Goal: Browse casually

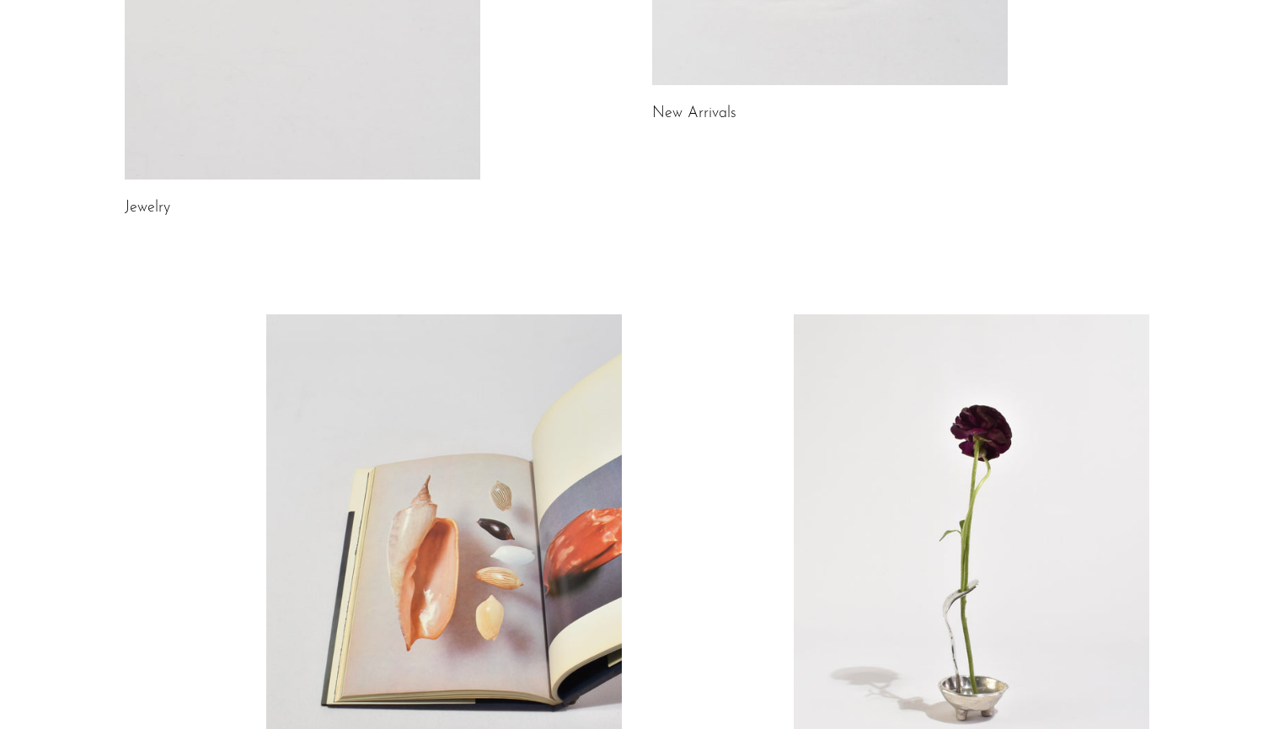
scroll to position [517, 0]
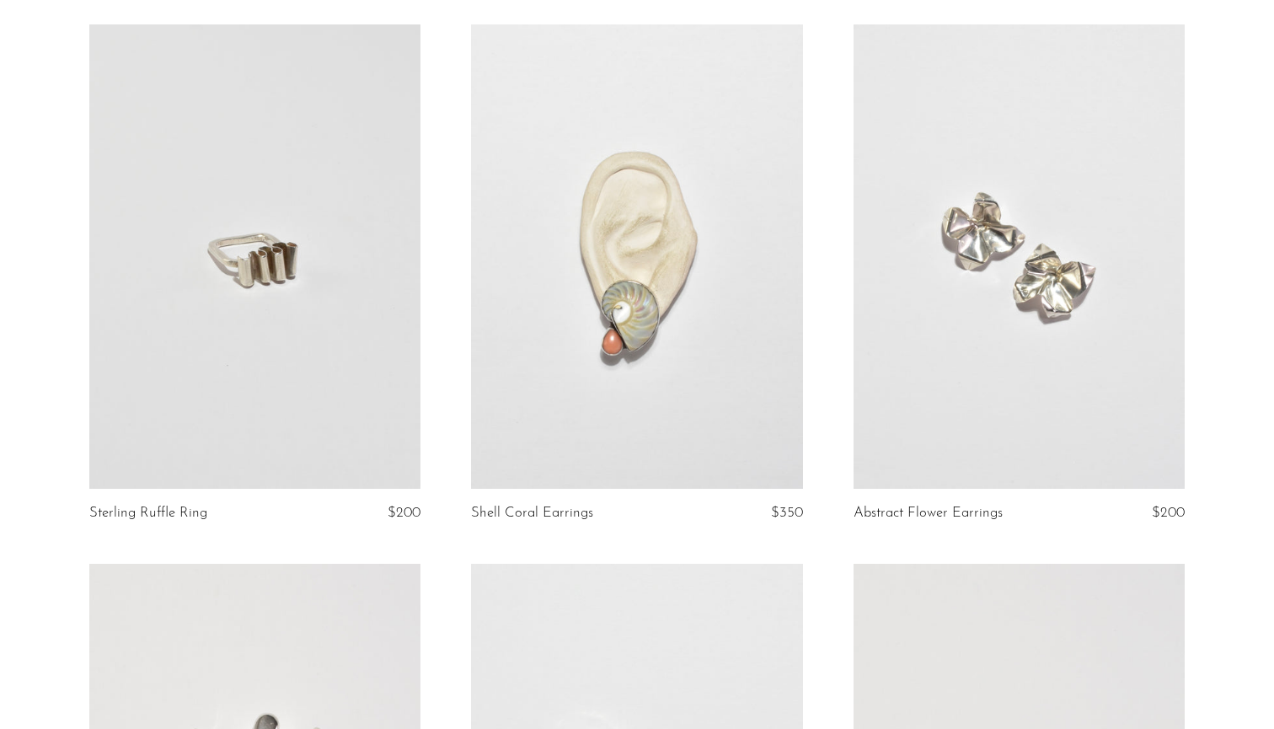
scroll to position [688, 0]
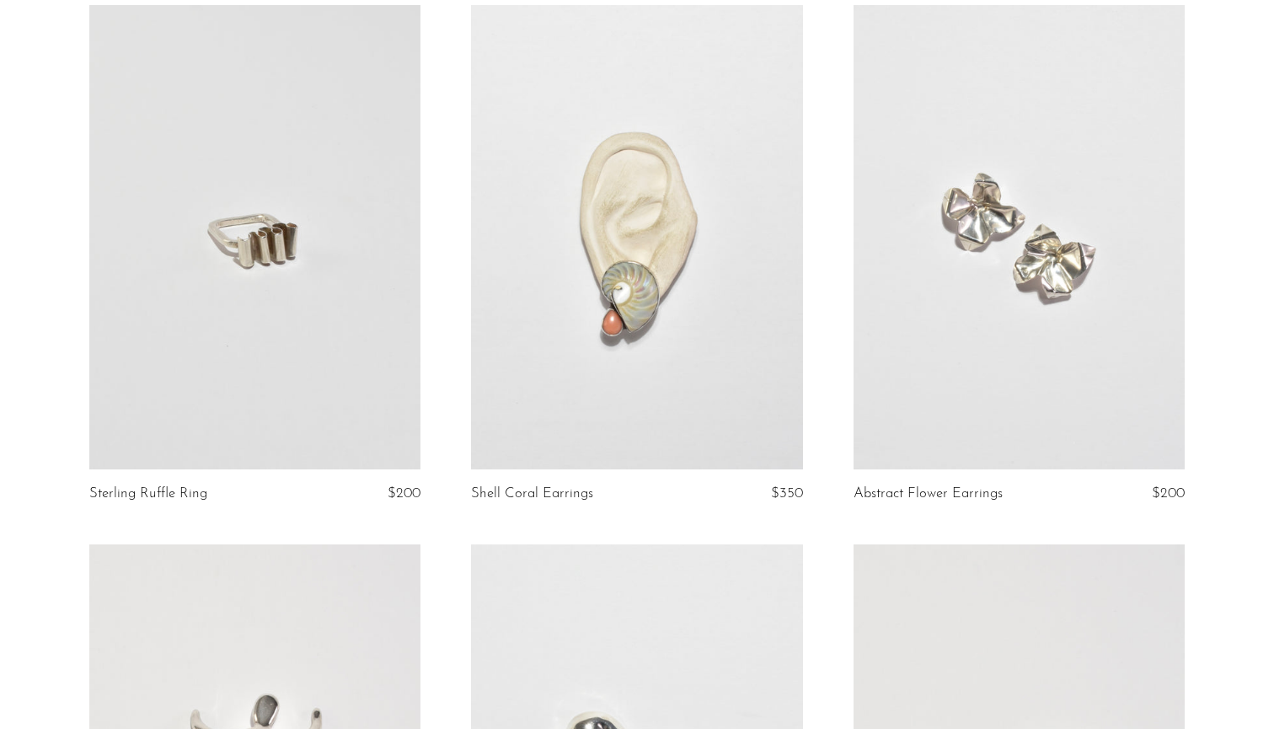
click at [1019, 230] on link at bounding box center [1020, 237] width 332 height 464
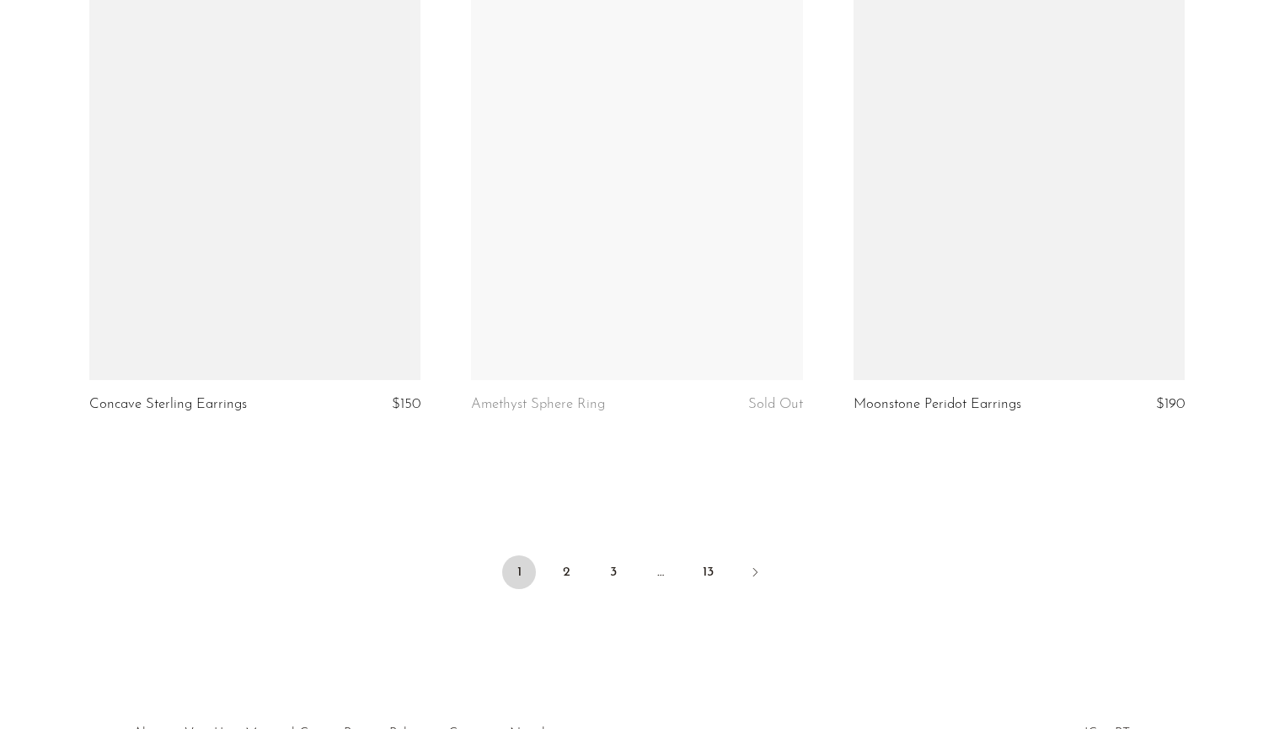
scroll to position [6183, 0]
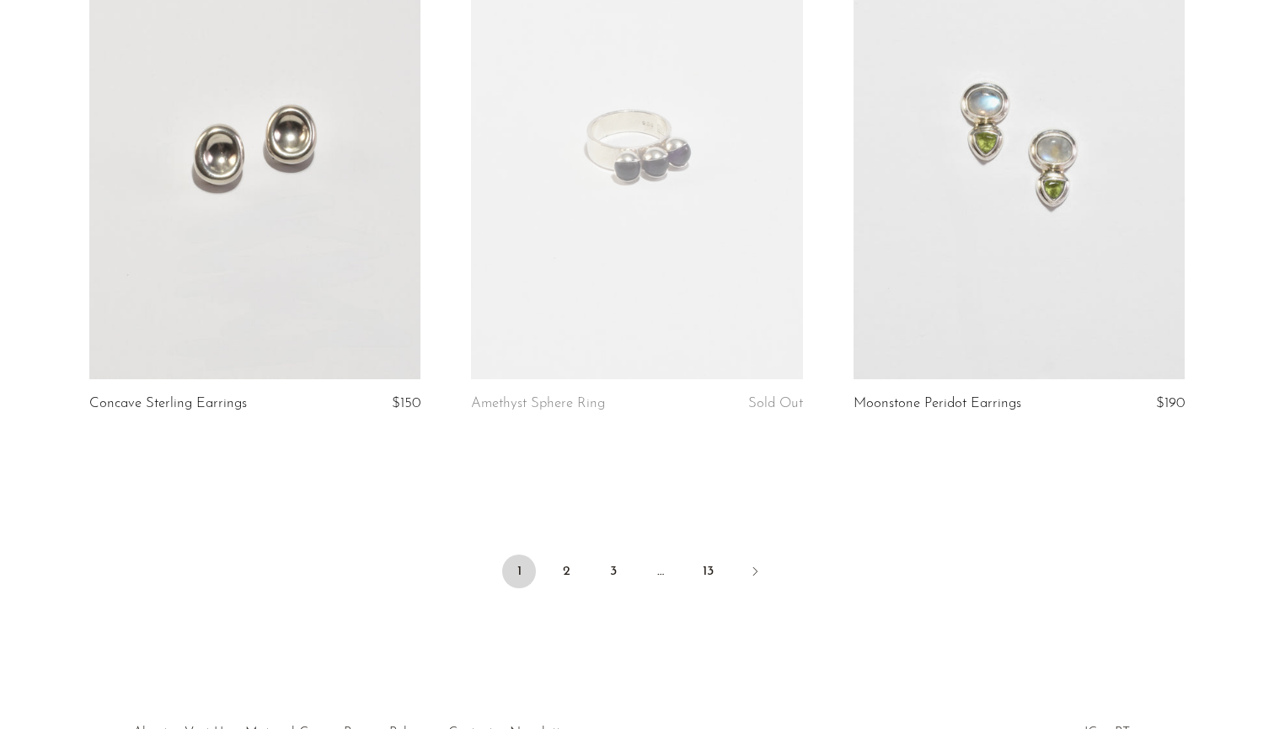
click at [558, 548] on ul "1 2 3 … 13" at bounding box center [637, 573] width 1079 height 51
click at [565, 562] on link "2" at bounding box center [566, 571] width 34 height 34
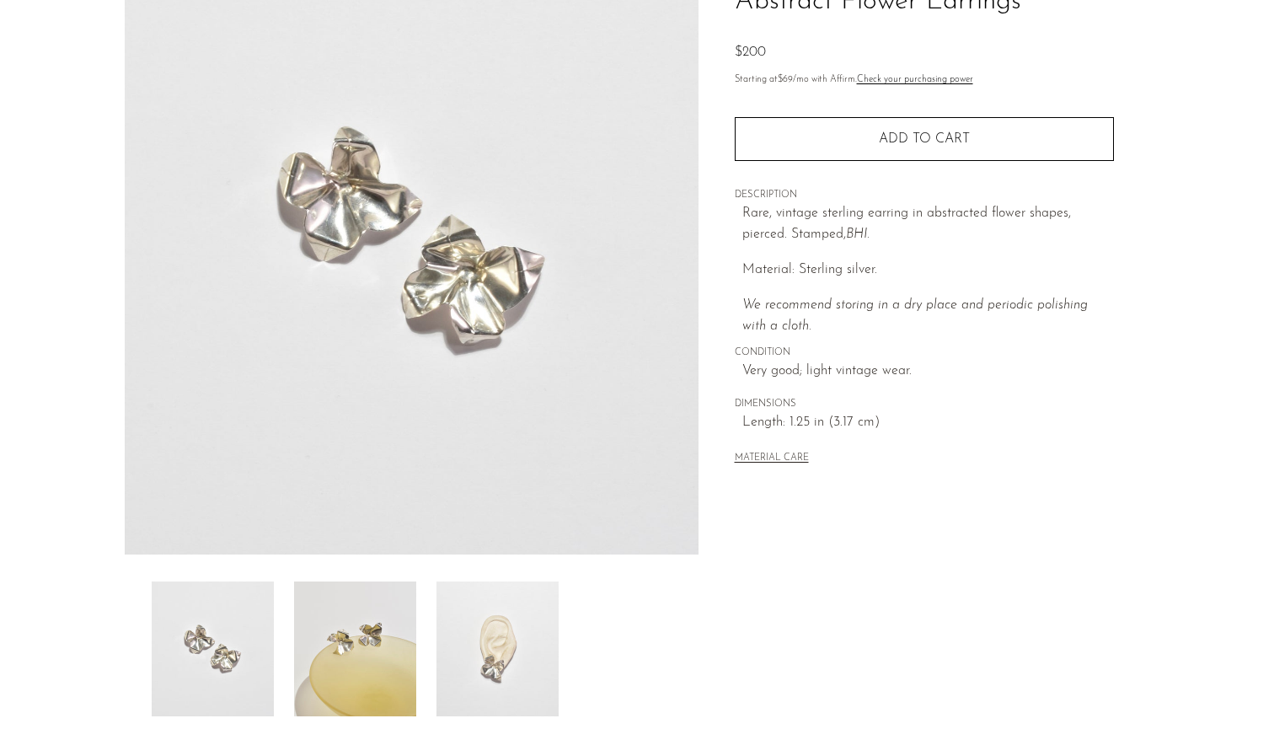
scroll to position [156, 0]
click at [463, 652] on img at bounding box center [497, 648] width 122 height 135
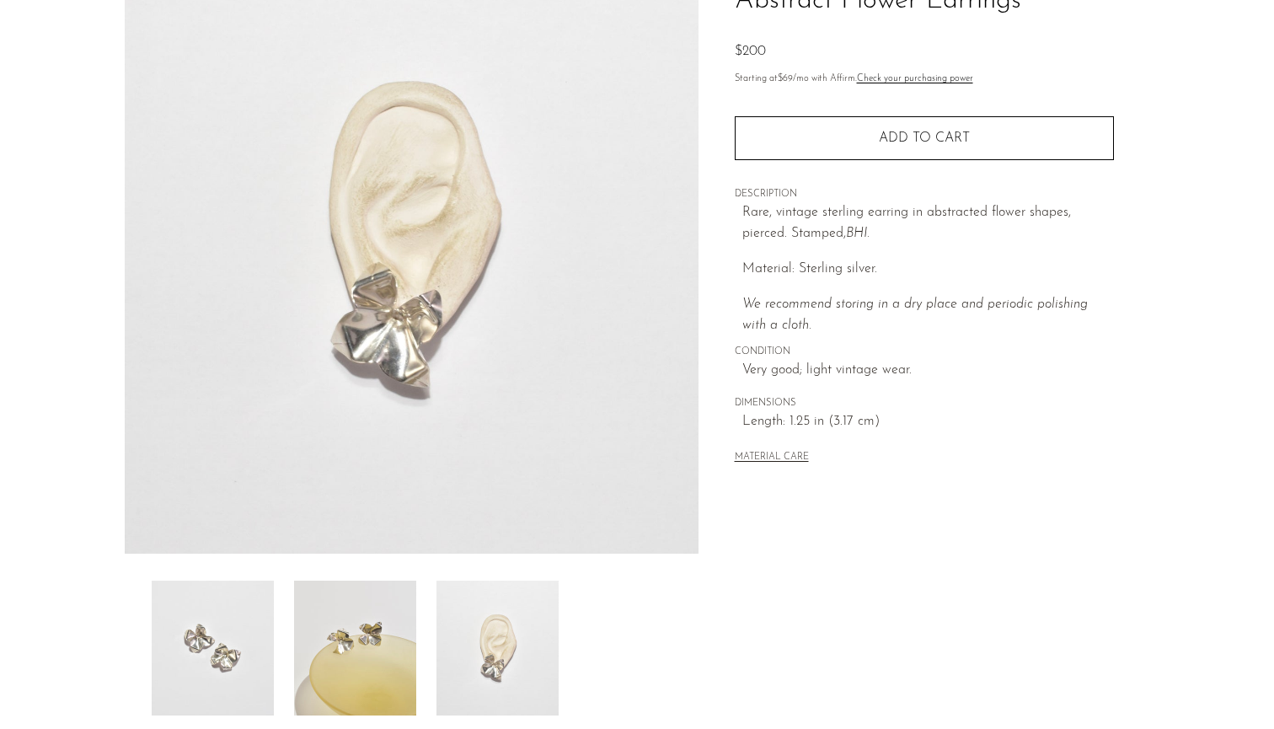
click at [119, 640] on article "Abstract Flower Earrings $200" at bounding box center [637, 319] width 1079 height 794
click at [194, 636] on img at bounding box center [213, 648] width 122 height 135
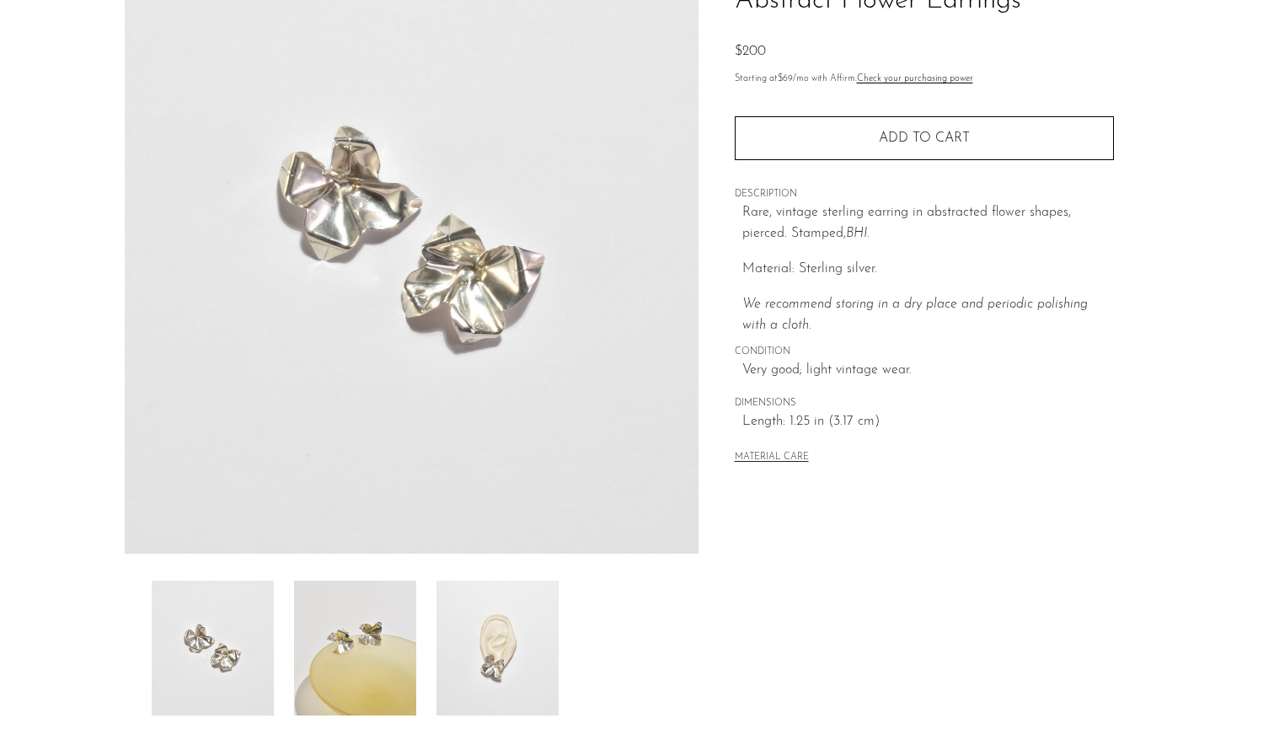
click at [456, 634] on img at bounding box center [497, 648] width 122 height 135
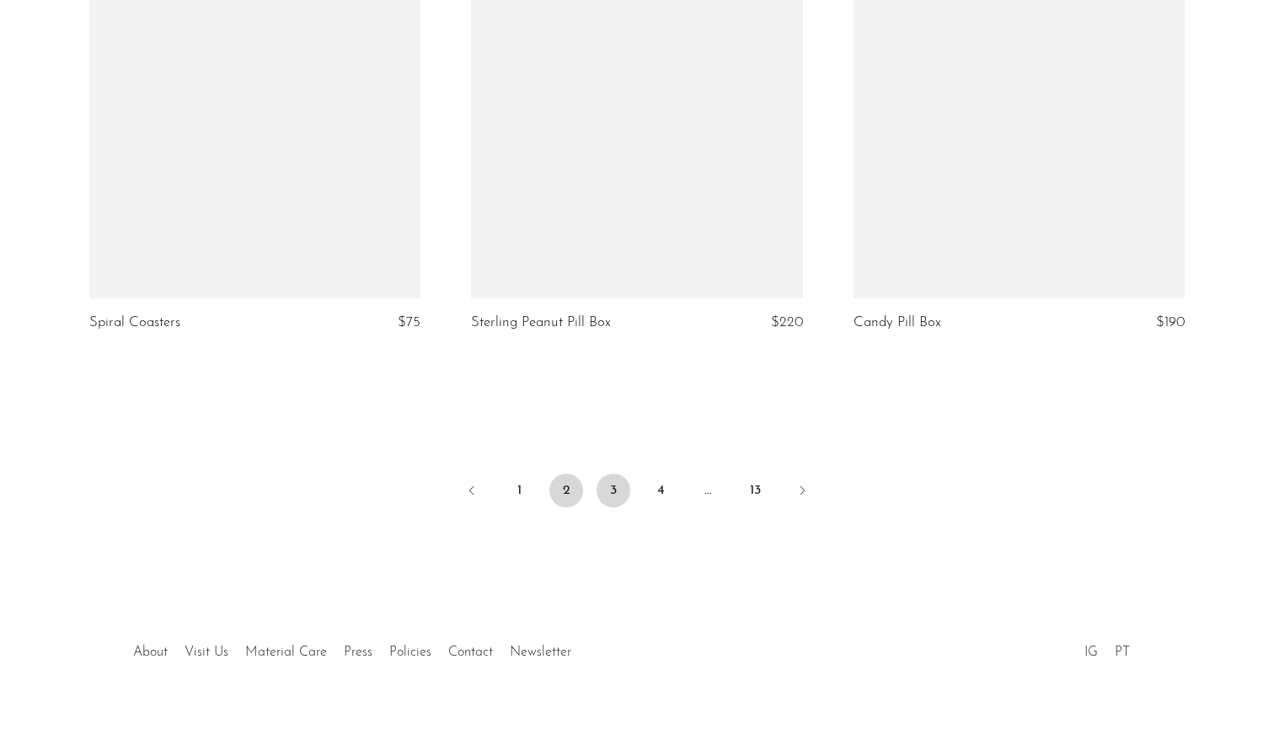
scroll to position [6294, 0]
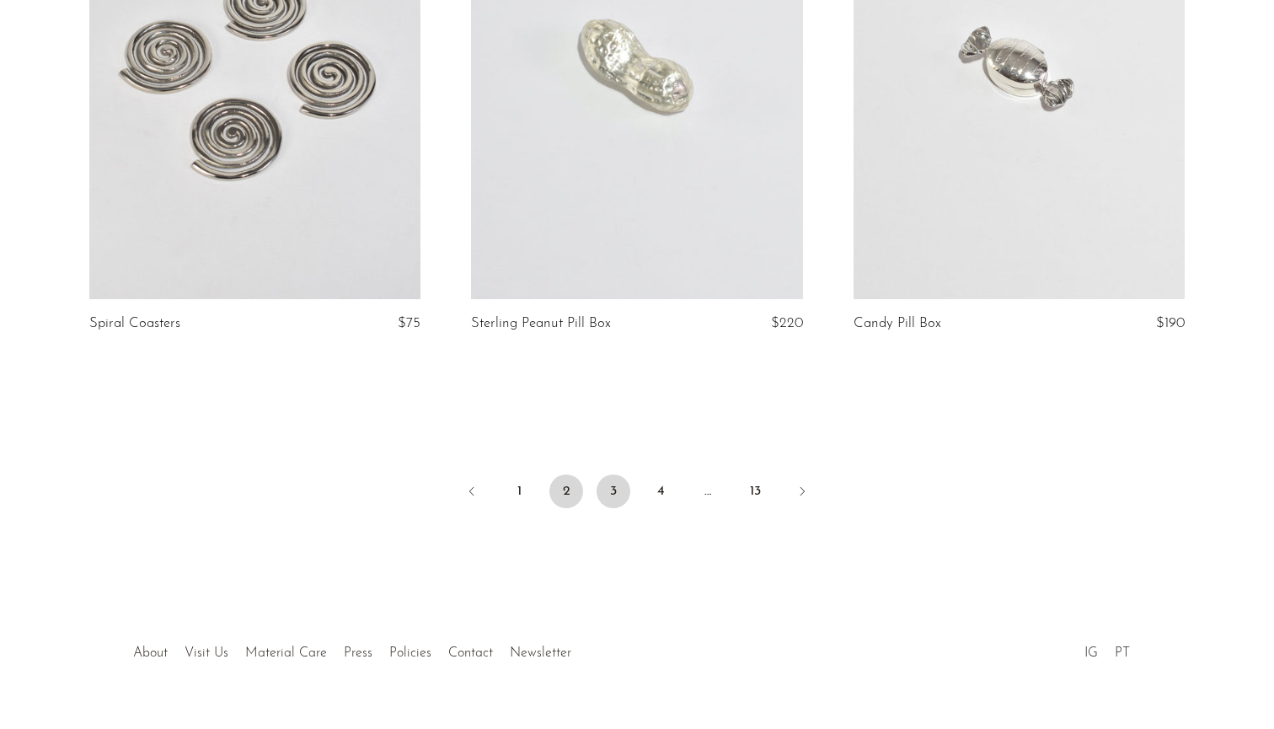
click at [615, 474] on link "3" at bounding box center [614, 491] width 34 height 34
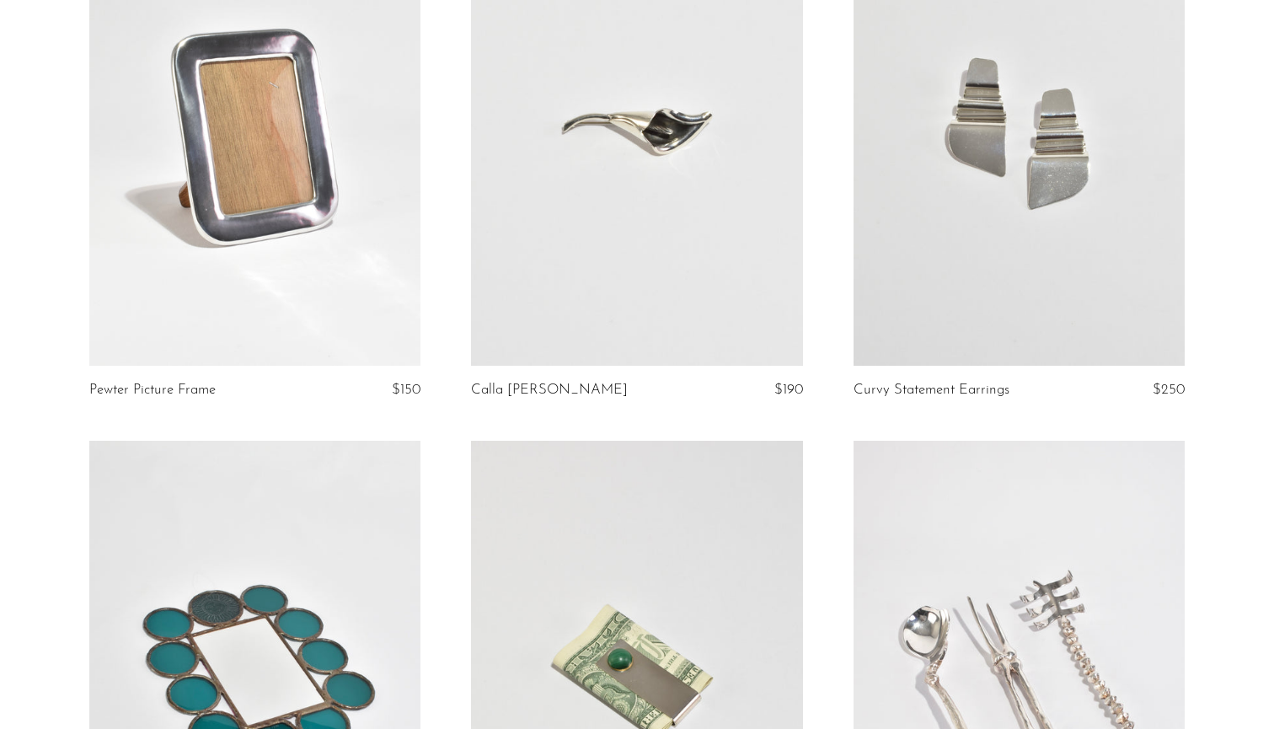
scroll to position [2406, 0]
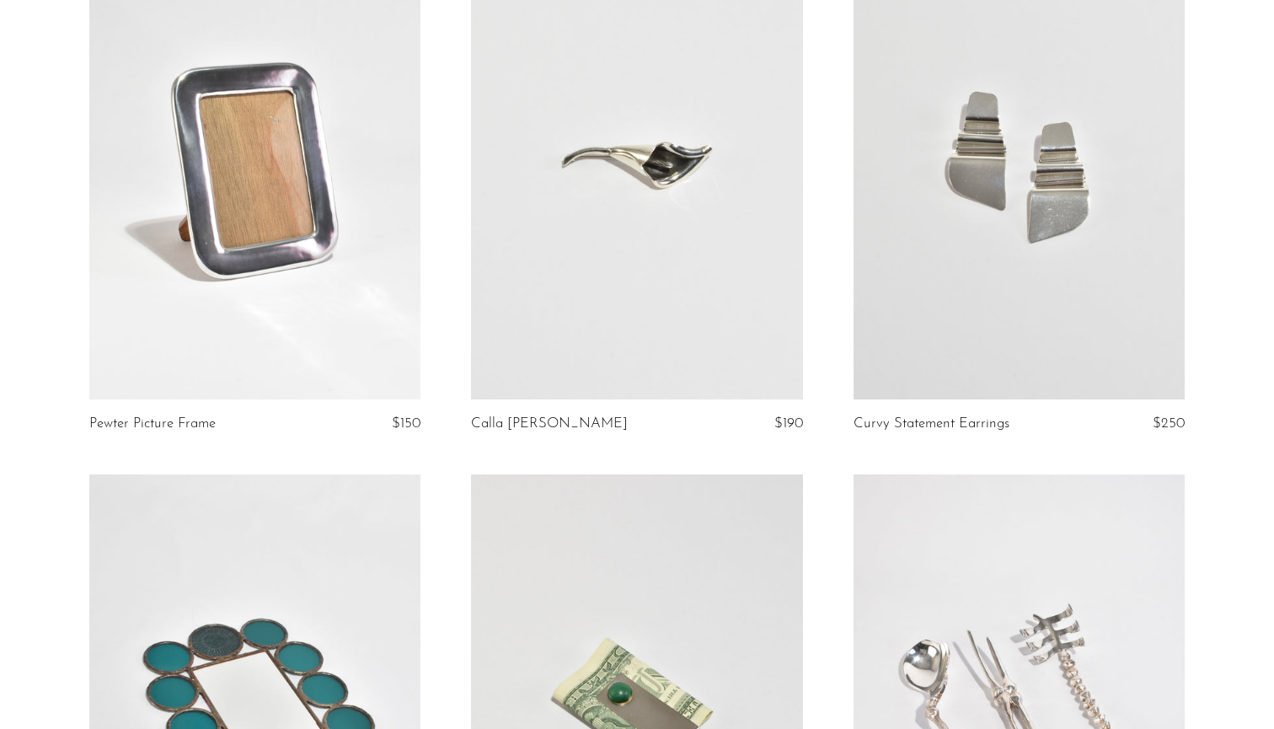
click at [656, 148] on link at bounding box center [637, 167] width 332 height 464
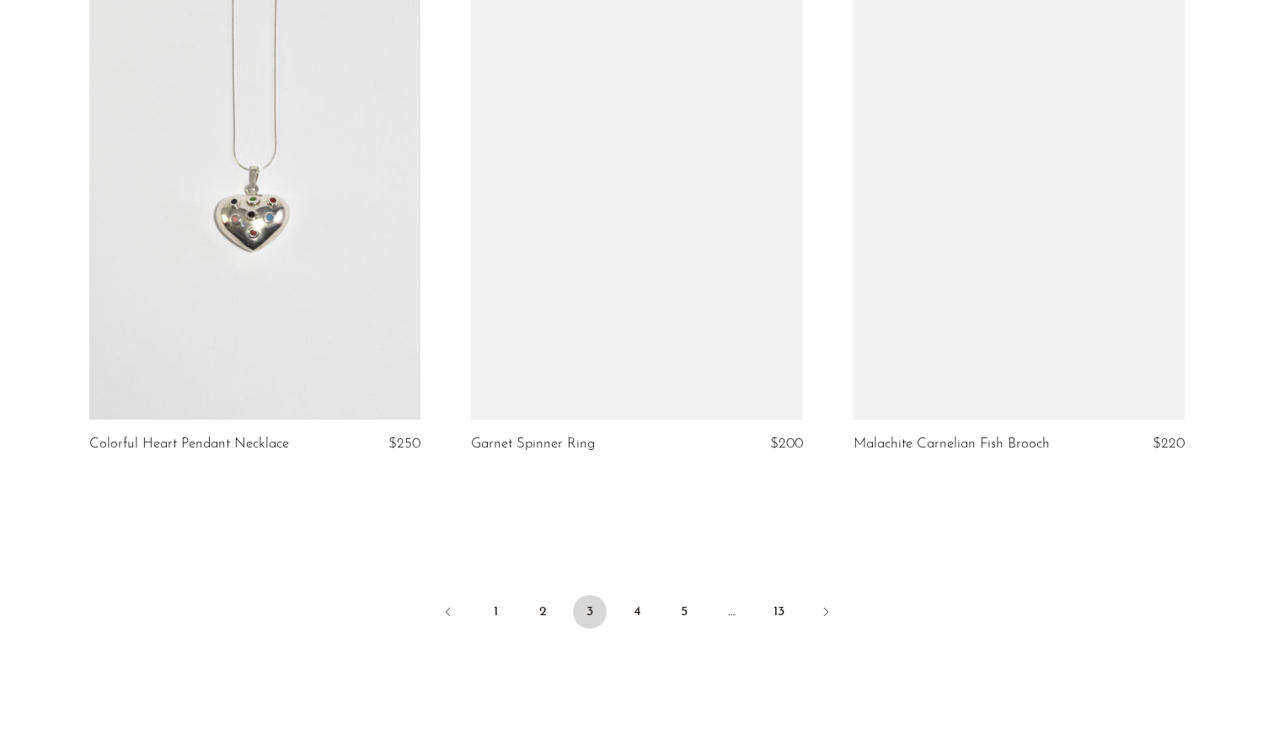
scroll to position [6174, 0]
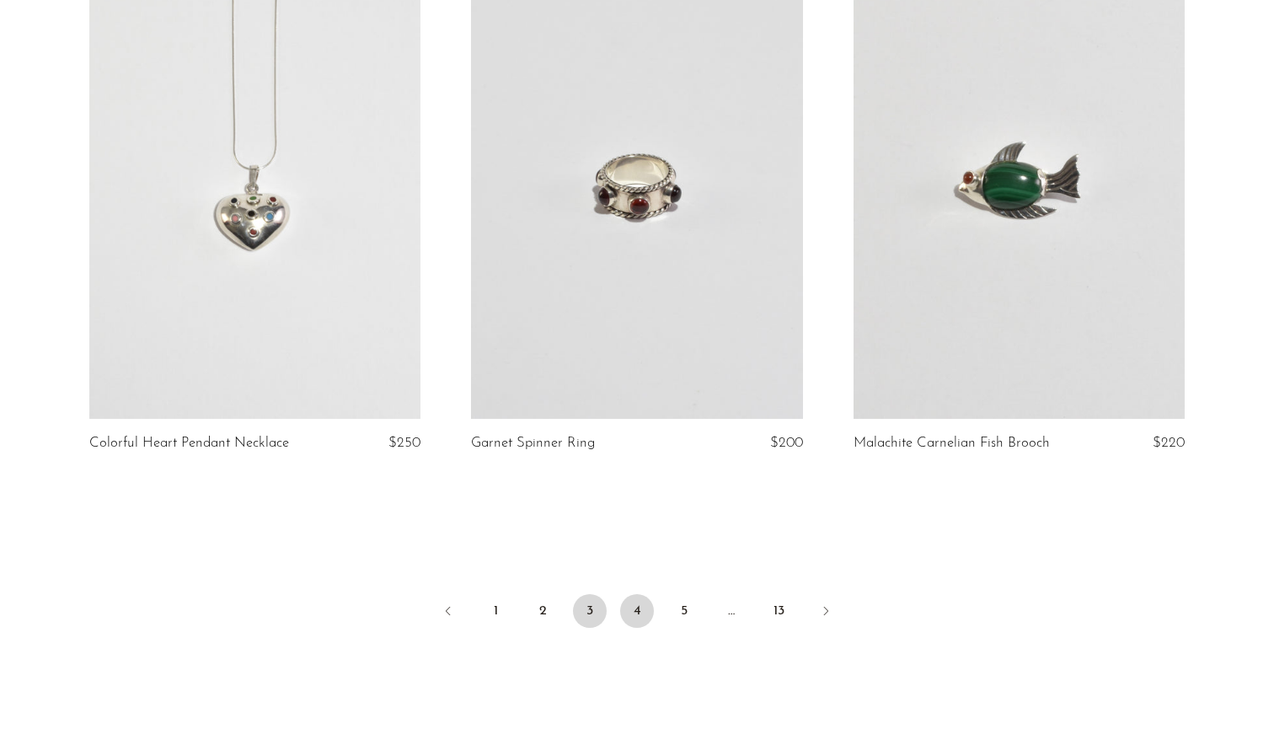
click at [631, 594] on link "4" at bounding box center [637, 611] width 34 height 34
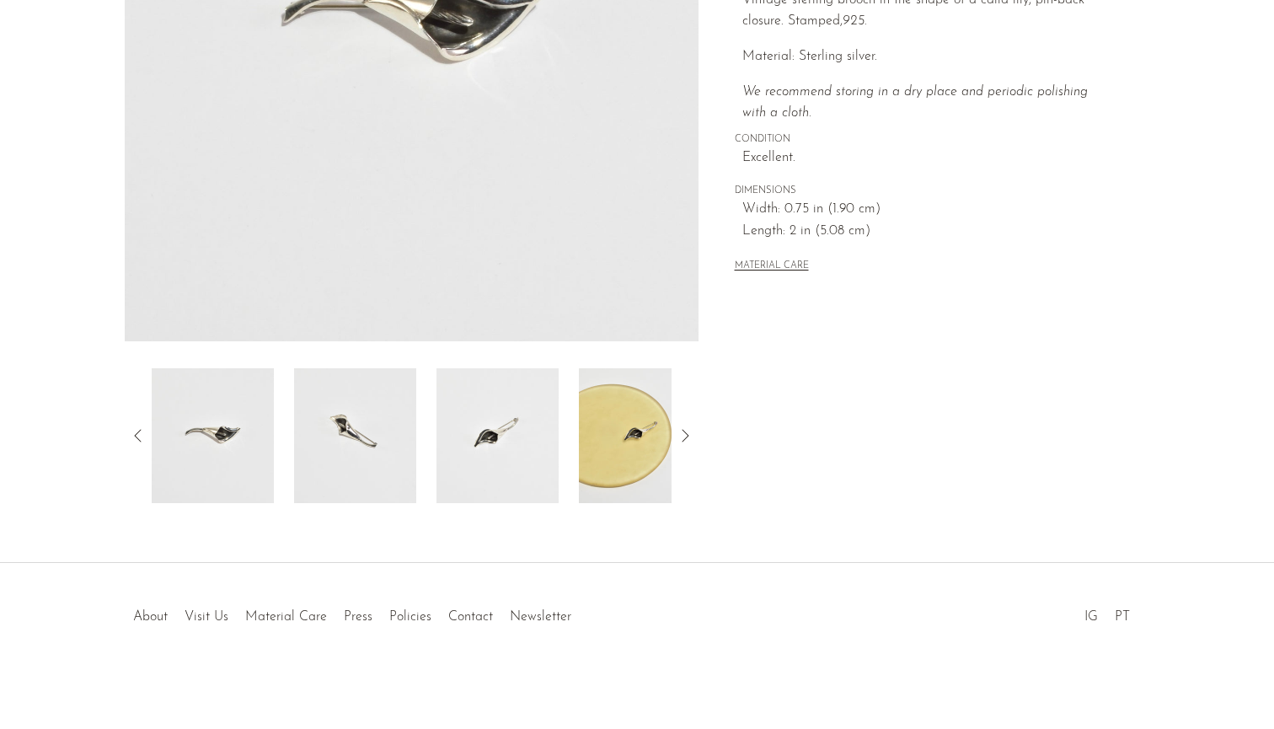
scroll to position [368, 0]
click at [623, 418] on img at bounding box center [640, 435] width 122 height 135
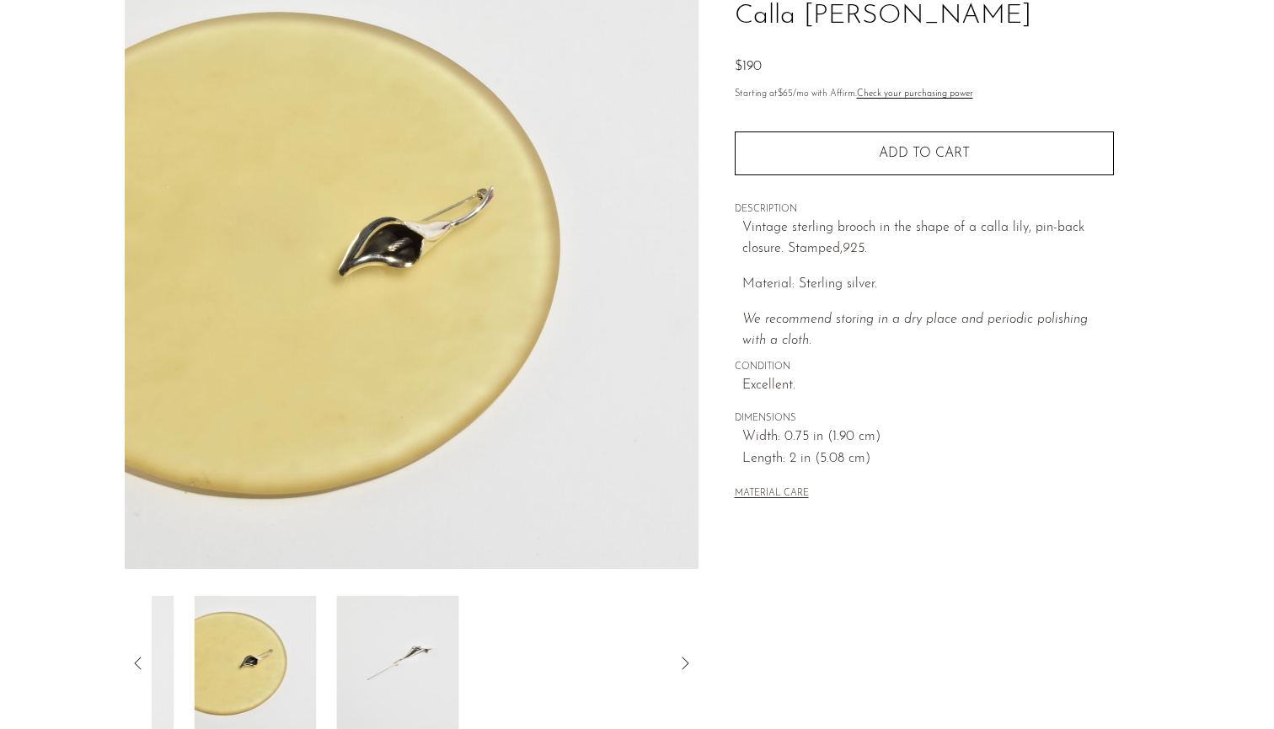
scroll to position [115, 0]
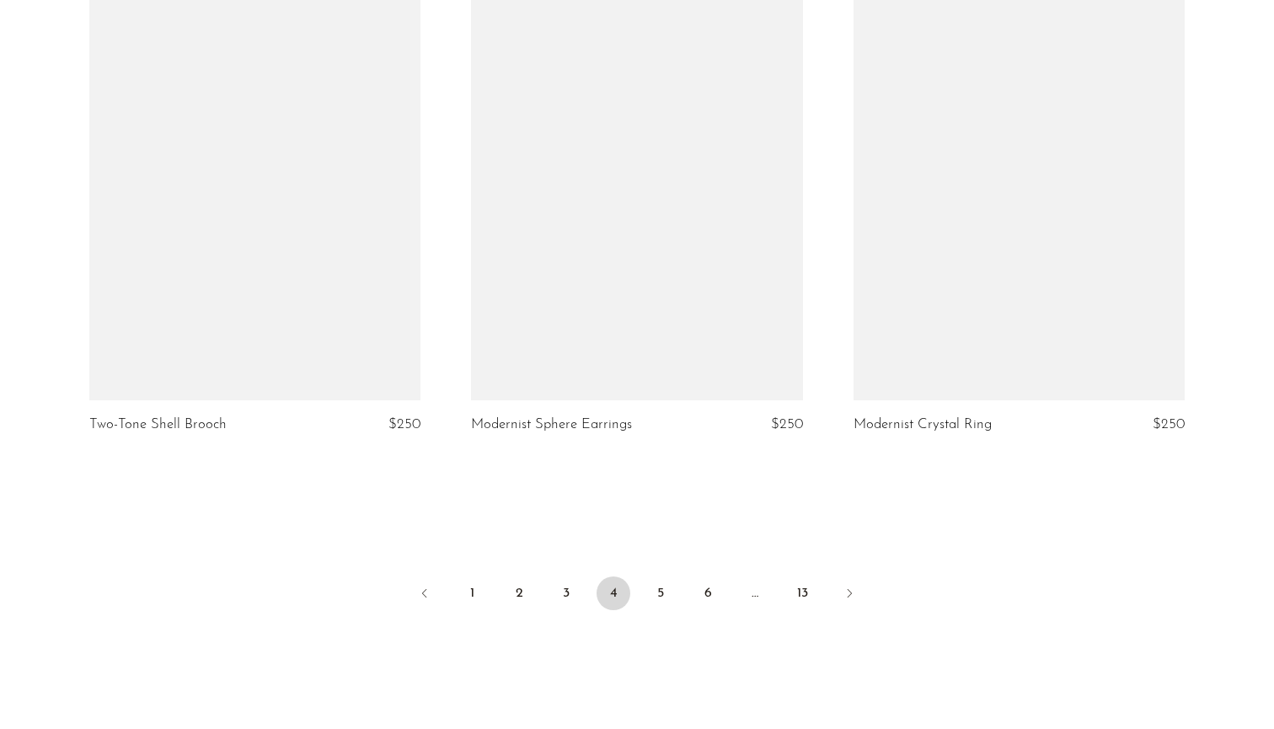
scroll to position [6280, 0]
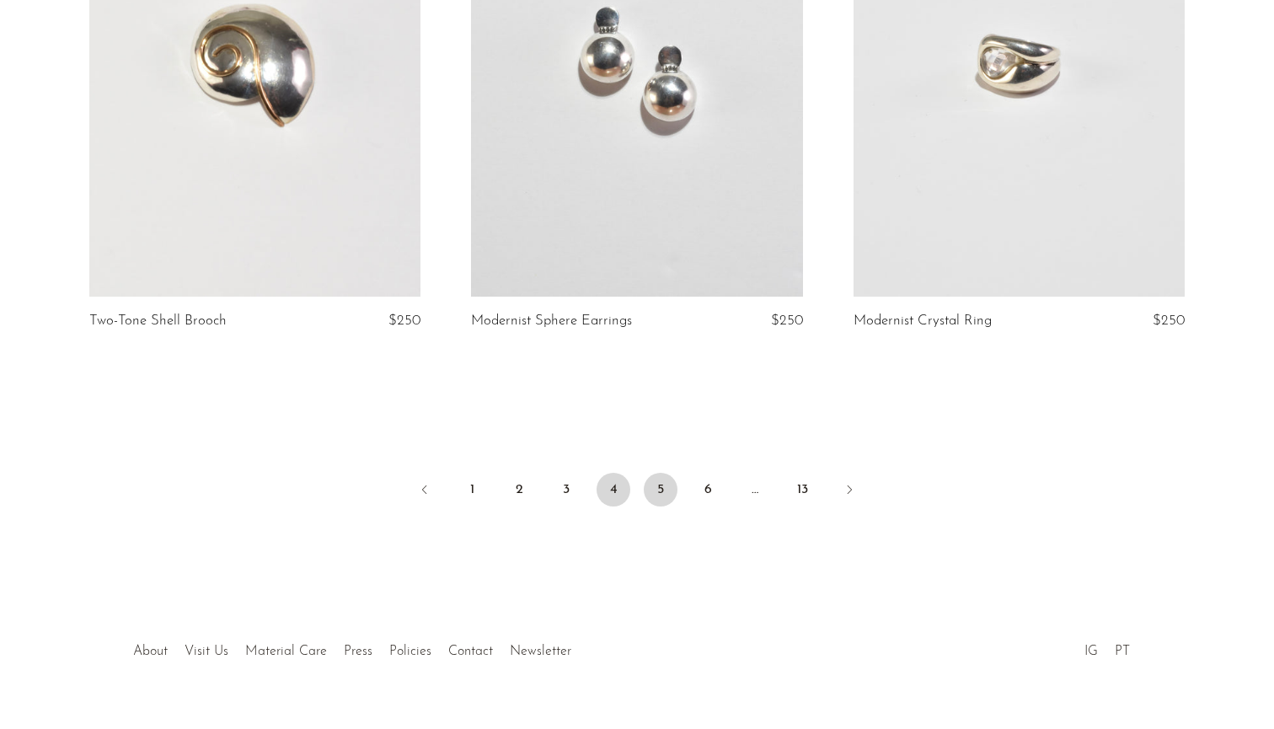
click at [659, 479] on link "5" at bounding box center [661, 490] width 34 height 34
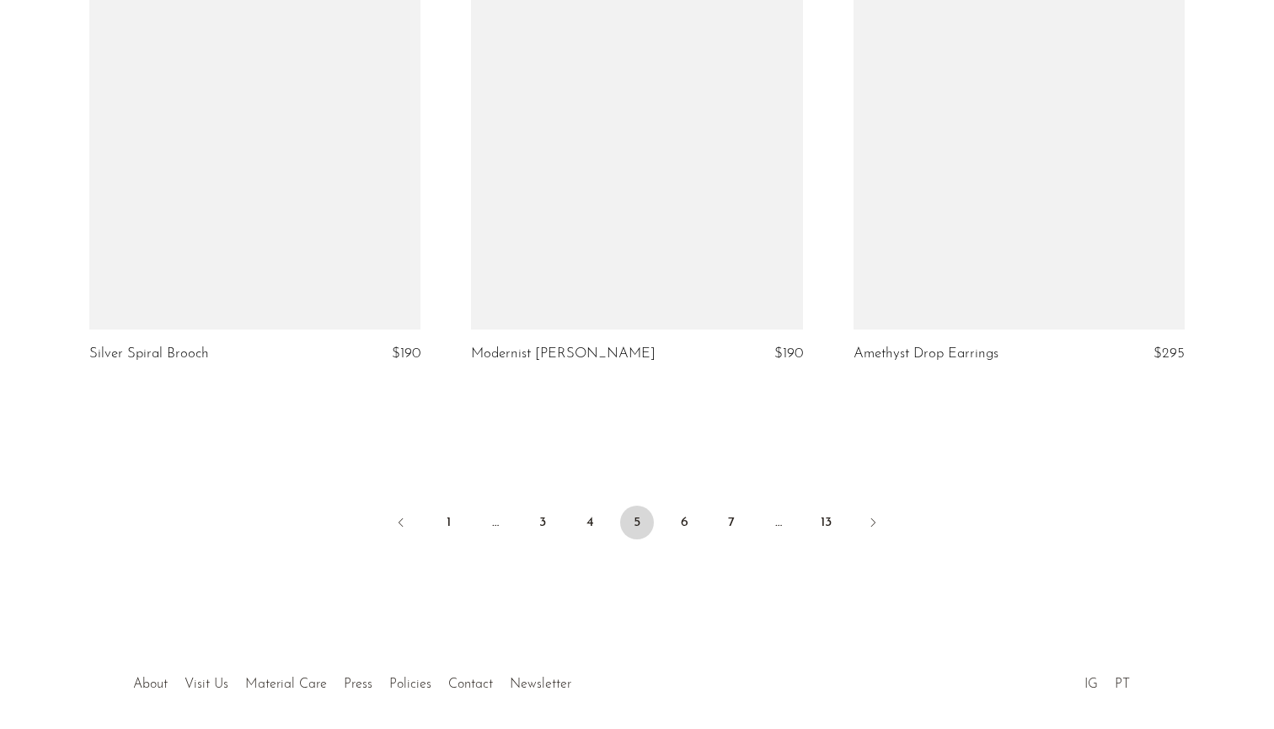
scroll to position [6266, 0]
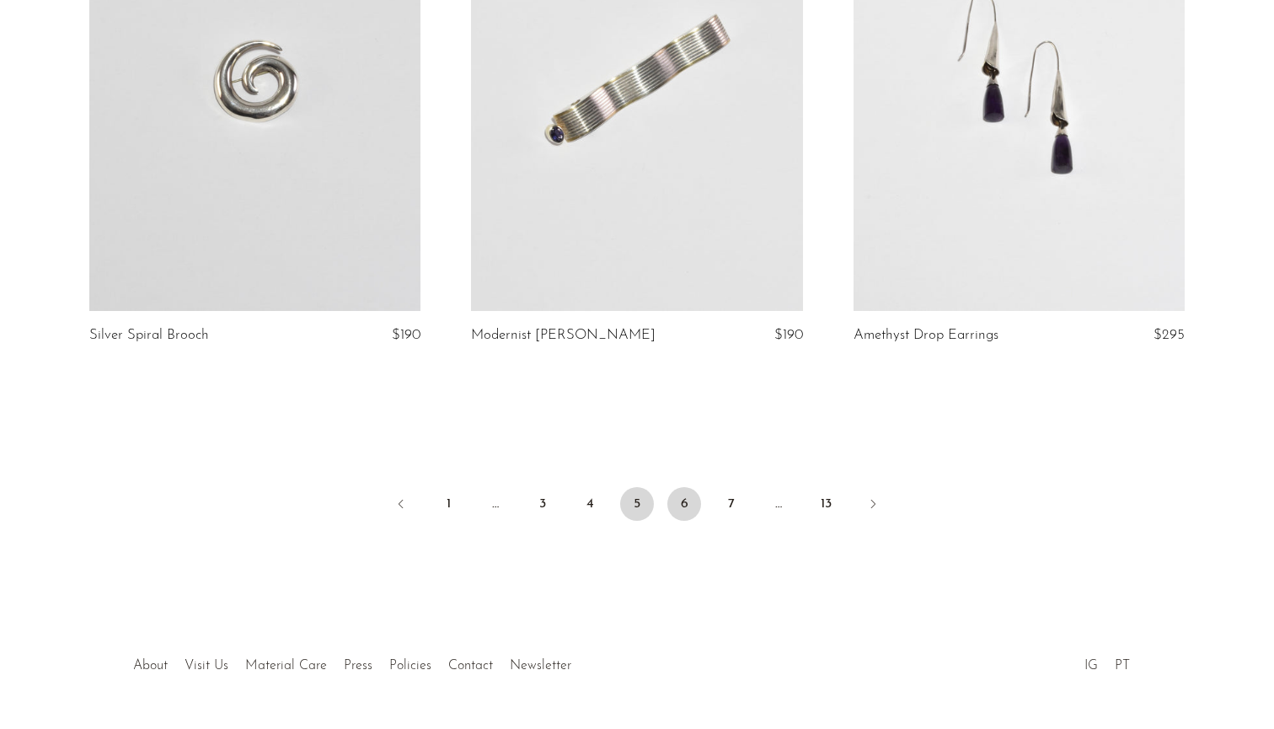
click at [674, 487] on link "6" at bounding box center [684, 504] width 34 height 34
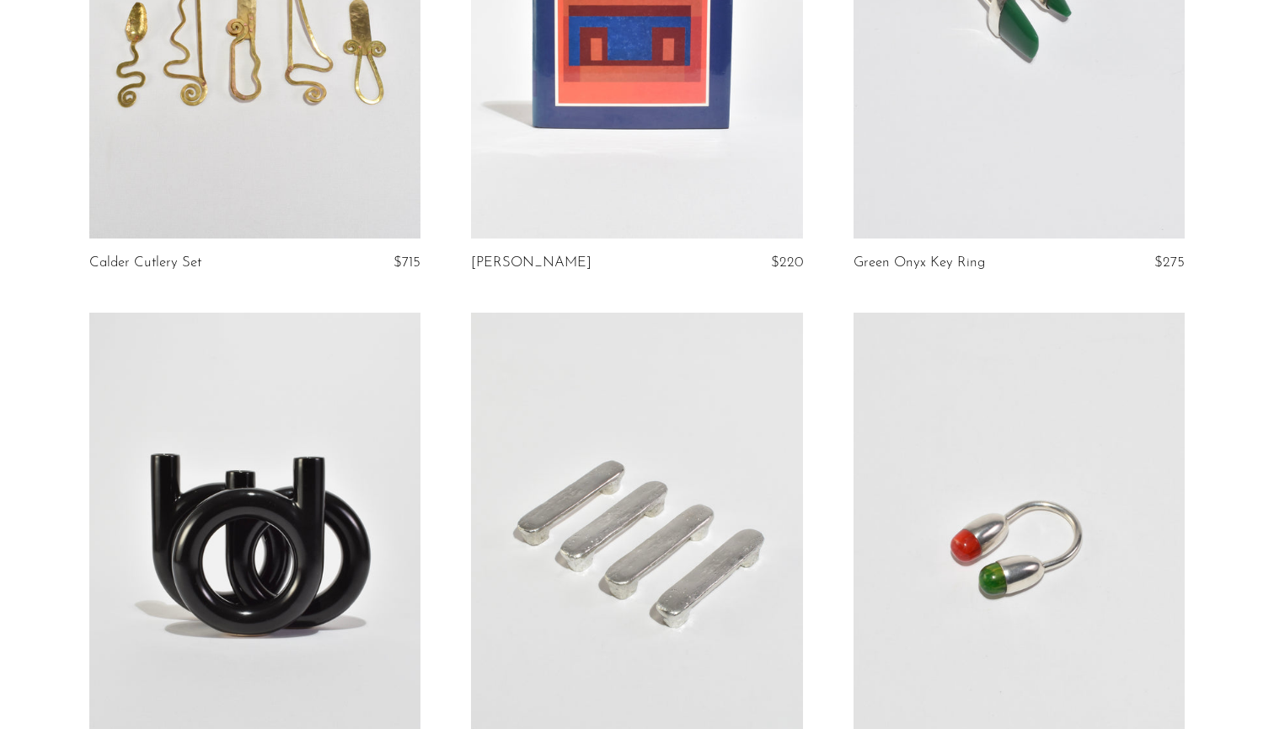
scroll to position [4528, 0]
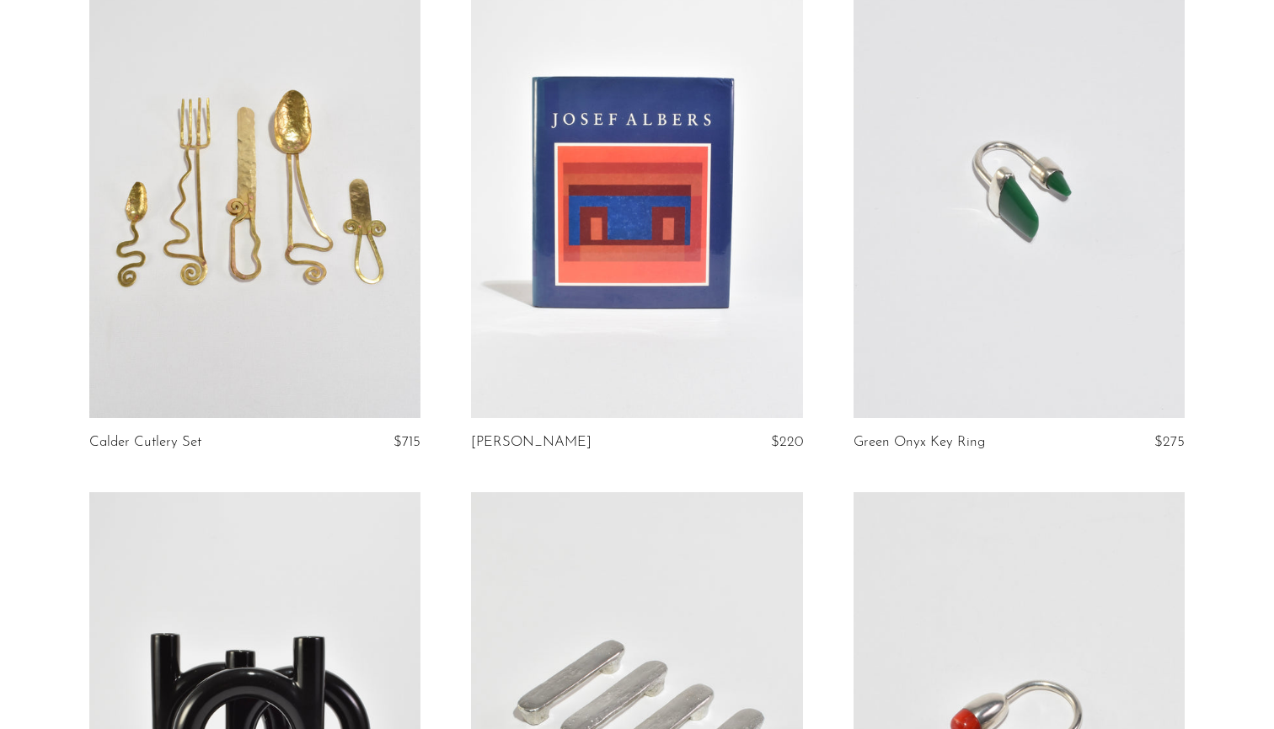
click at [562, 166] on link at bounding box center [637, 186] width 332 height 464
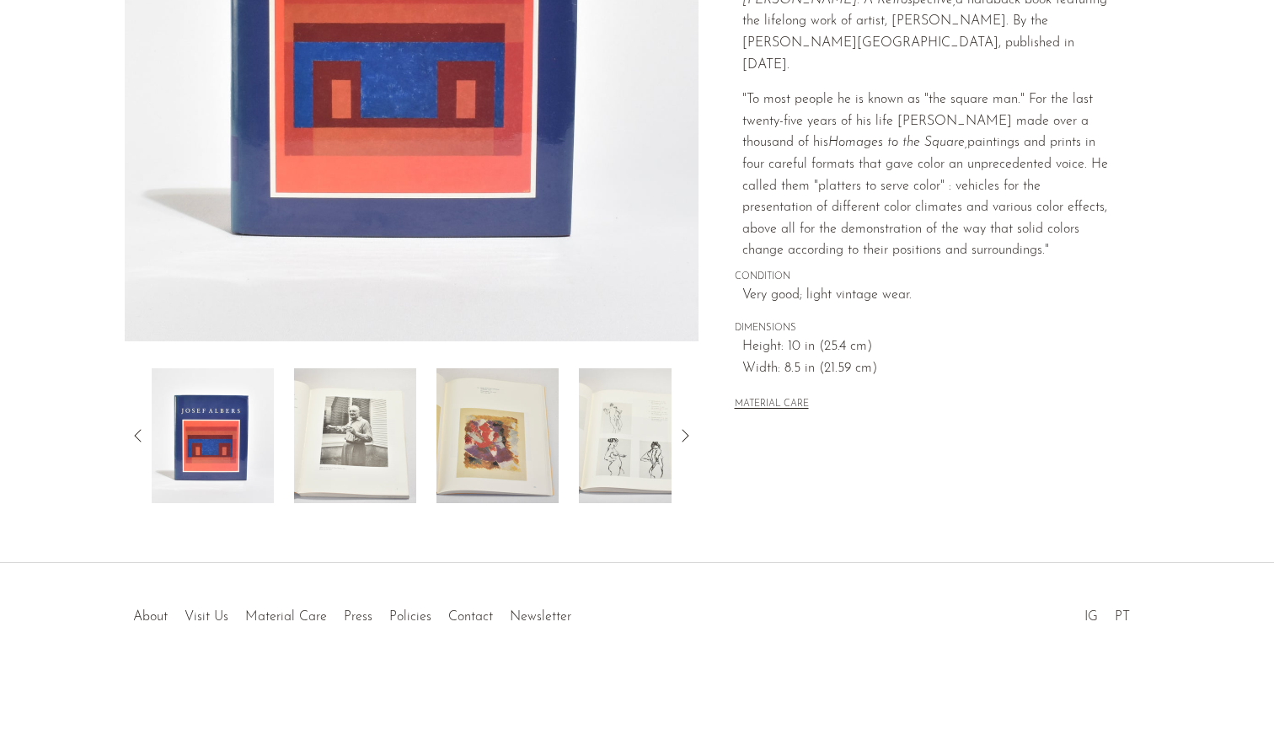
scroll to position [368, 0]
